Goal: Navigation & Orientation: Find specific page/section

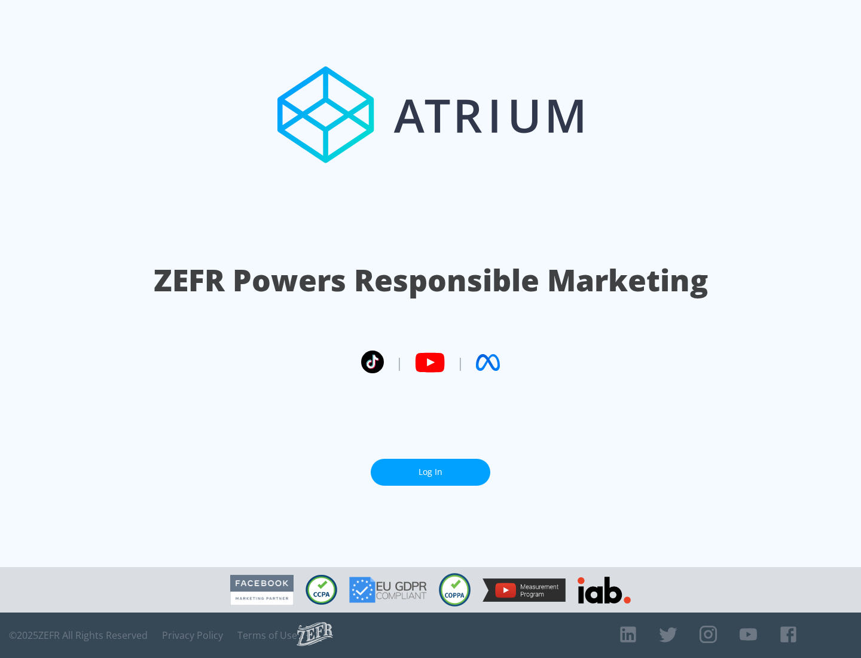
click at [431, 472] on link "Log In" at bounding box center [431, 472] width 120 height 27
